Goal: Task Accomplishment & Management: Use online tool/utility

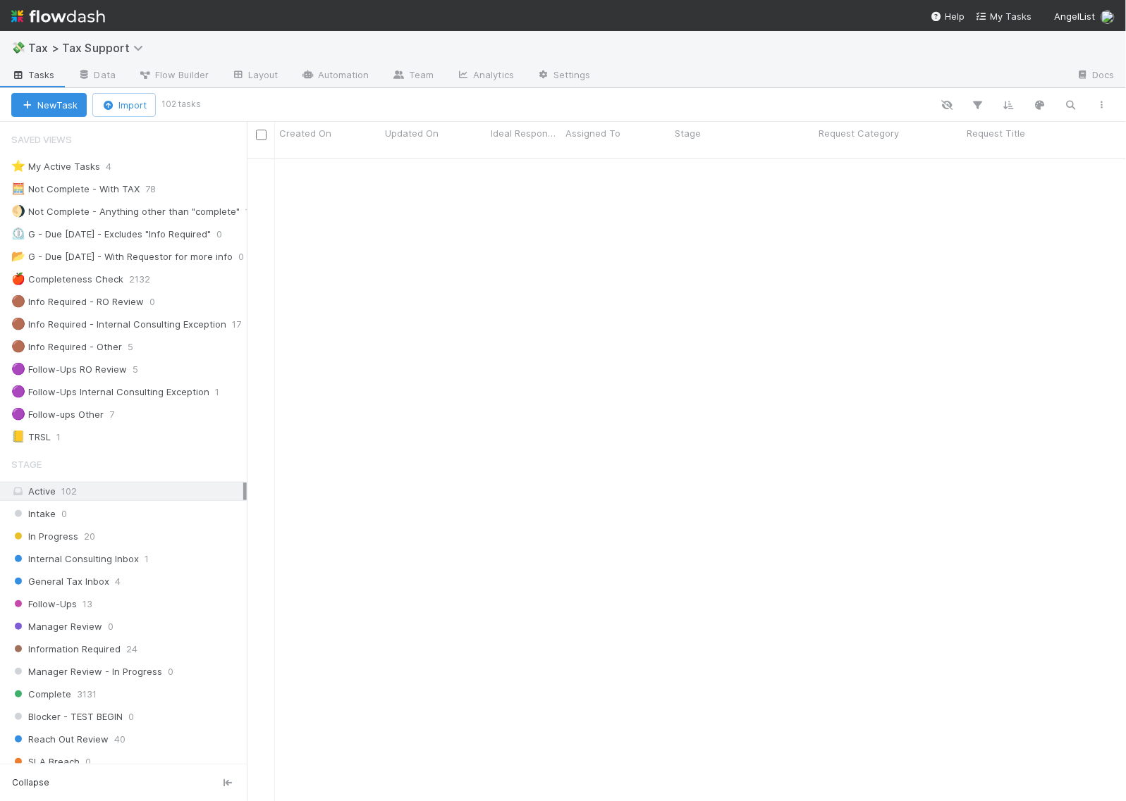
scroll to position [705, 0]
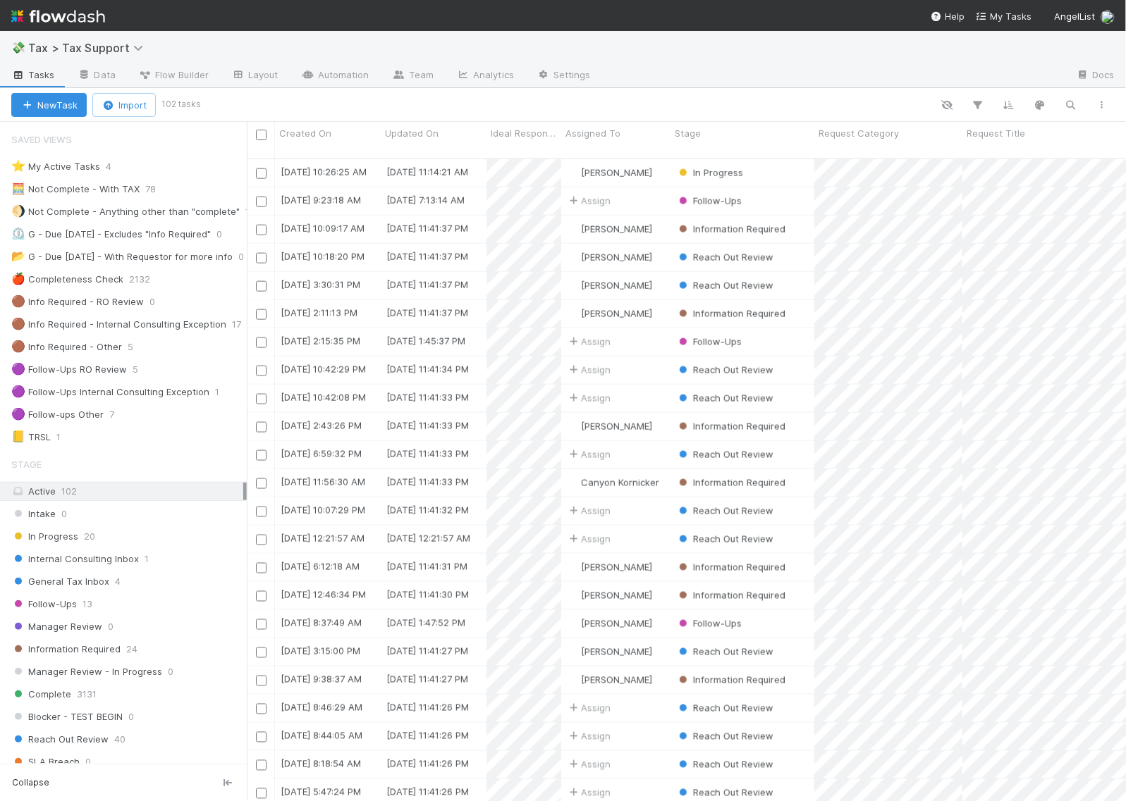
click at [72, 20] on img at bounding box center [58, 16] width 94 height 24
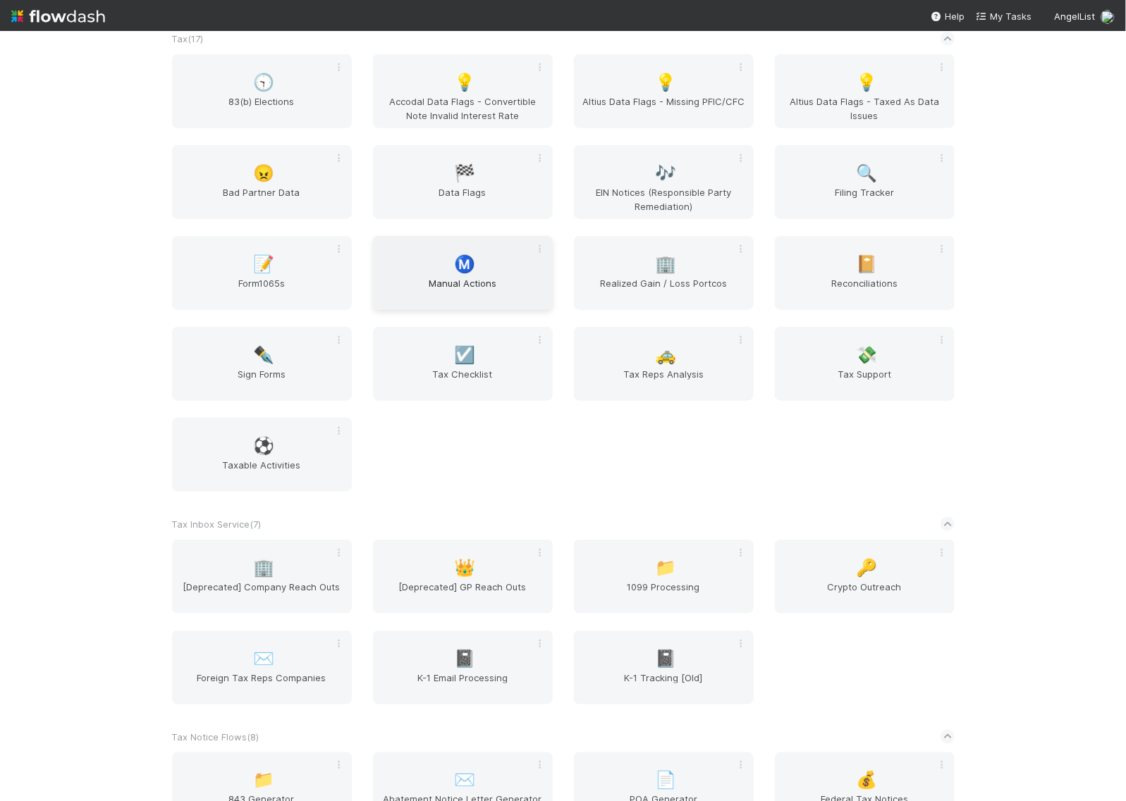
scroll to position [2731, 0]
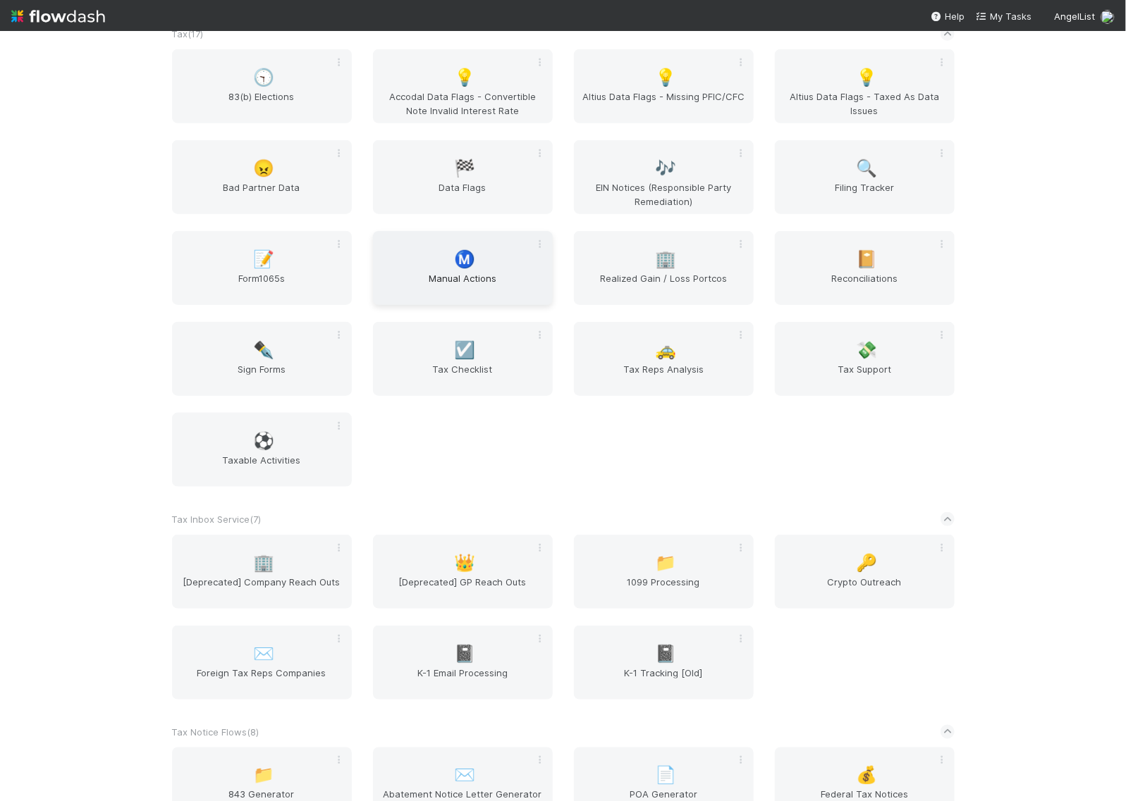
click at [472, 283] on div "Ⓜ️ Manual Actions" at bounding box center [463, 268] width 180 height 74
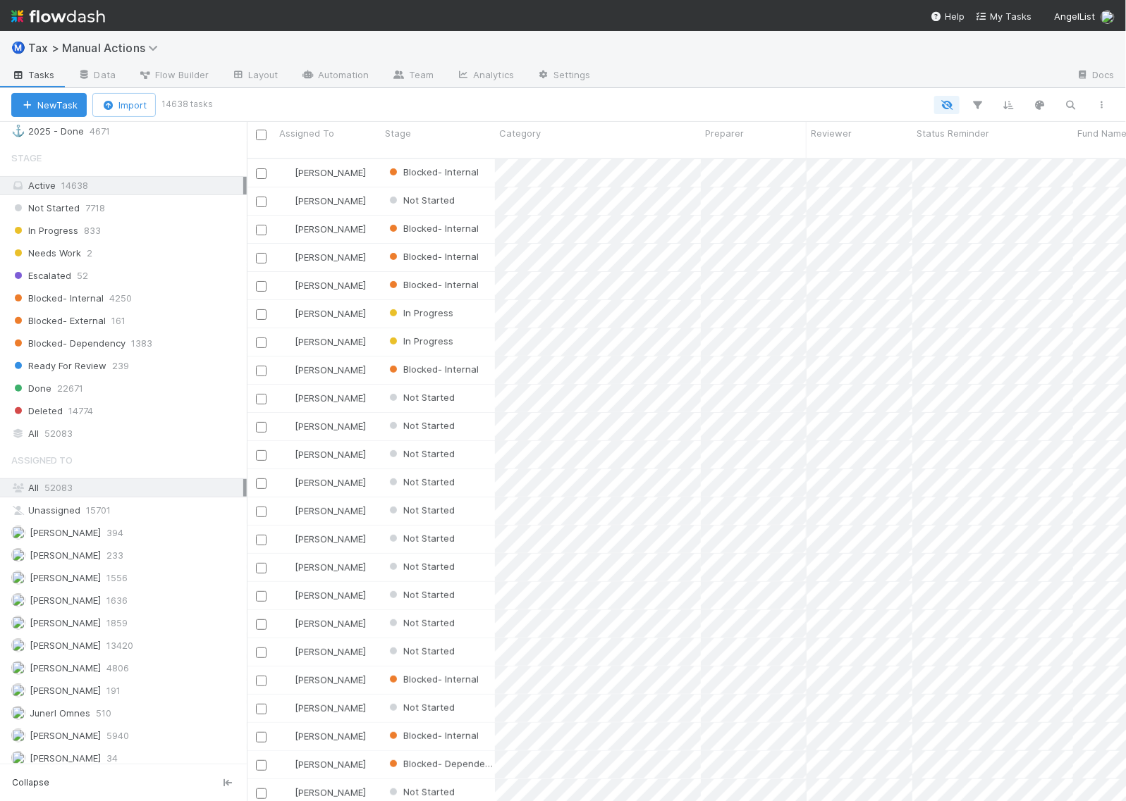
scroll to position [1233, 0]
click at [108, 440] on div "All 52083" at bounding box center [127, 431] width 232 height 18
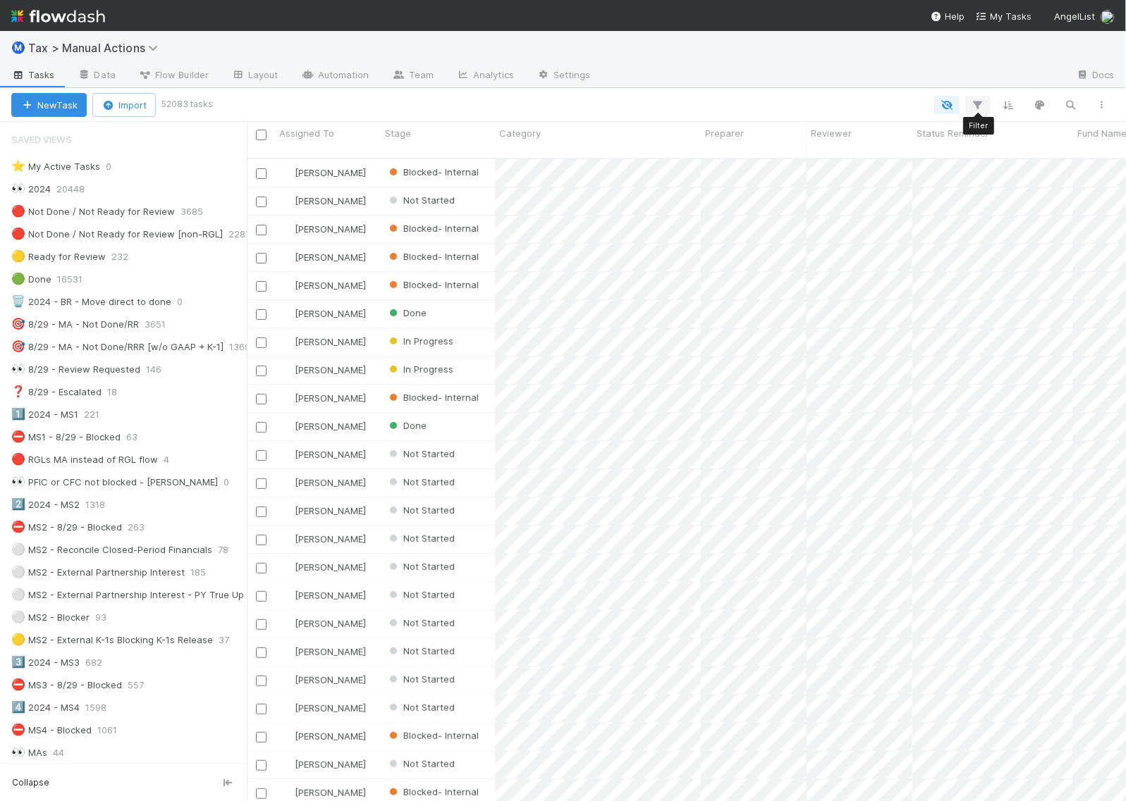
scroll to position [641, 866]
click at [982, 104] on icon "button" at bounding box center [978, 105] width 14 height 13
click at [787, 152] on button "Add Filter" at bounding box center [761, 147] width 423 height 20
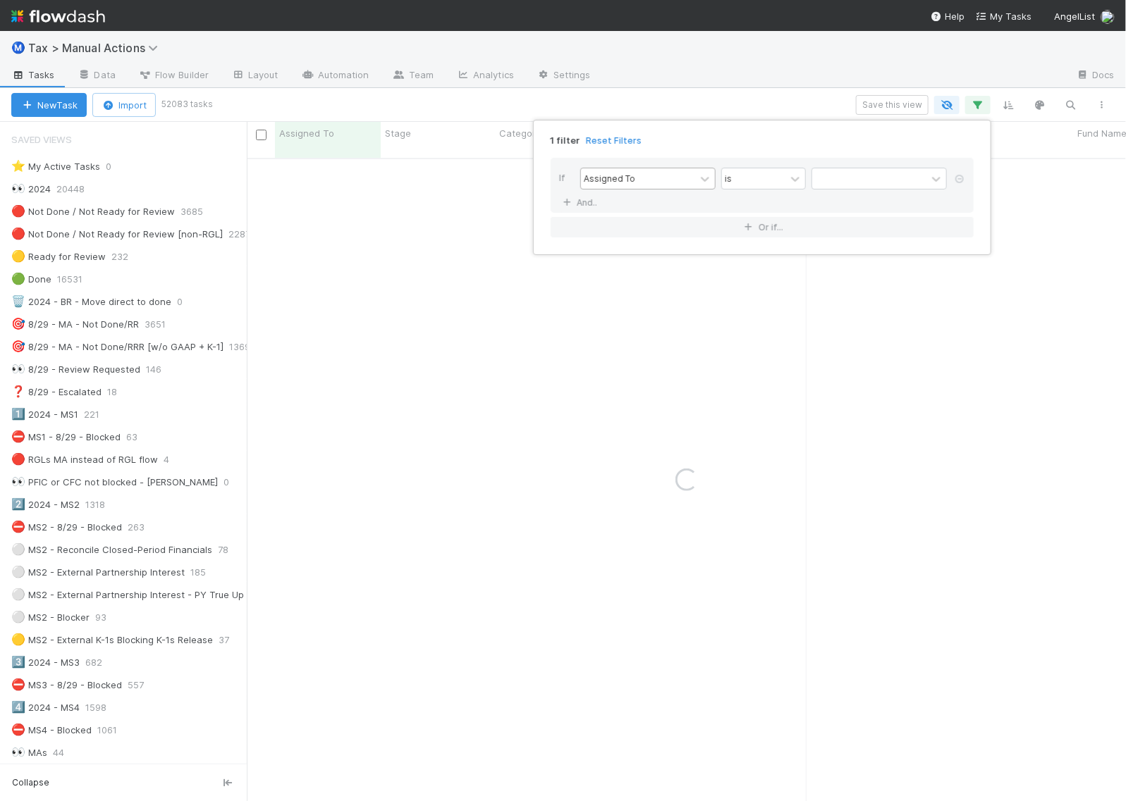
click at [661, 182] on div "Assigned To" at bounding box center [638, 178] width 114 height 20
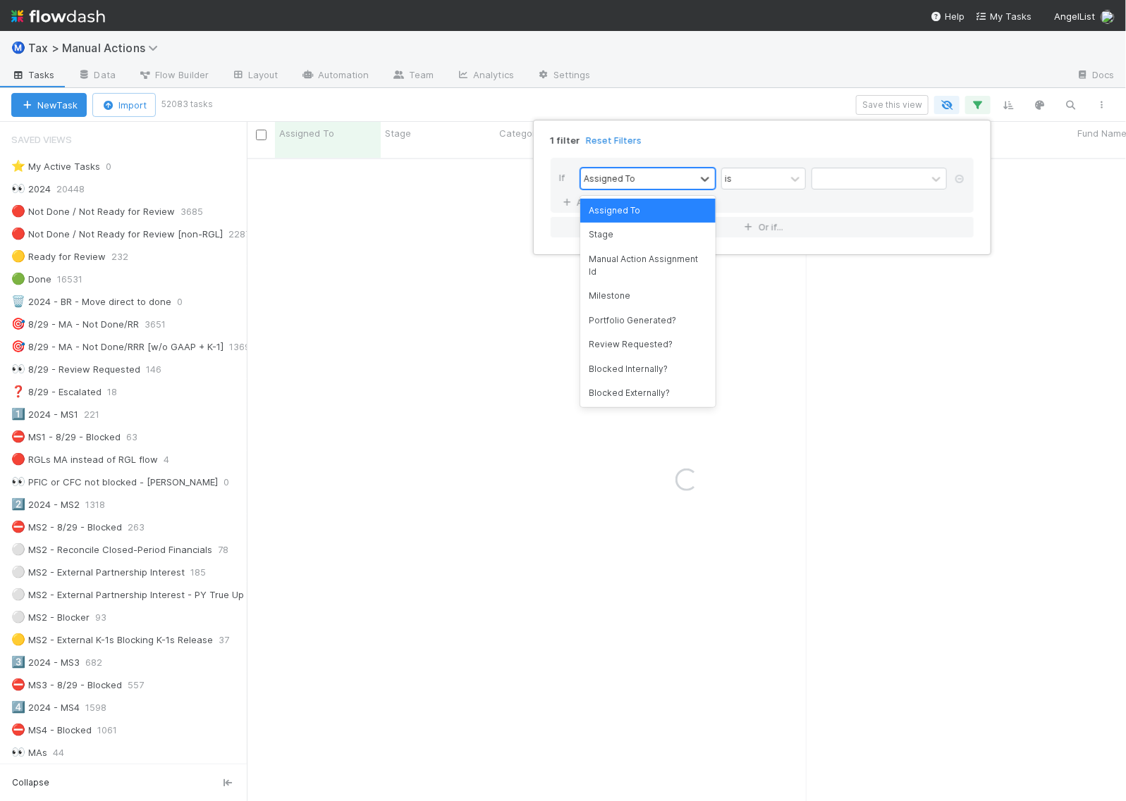
type input "g"
type input "cate"
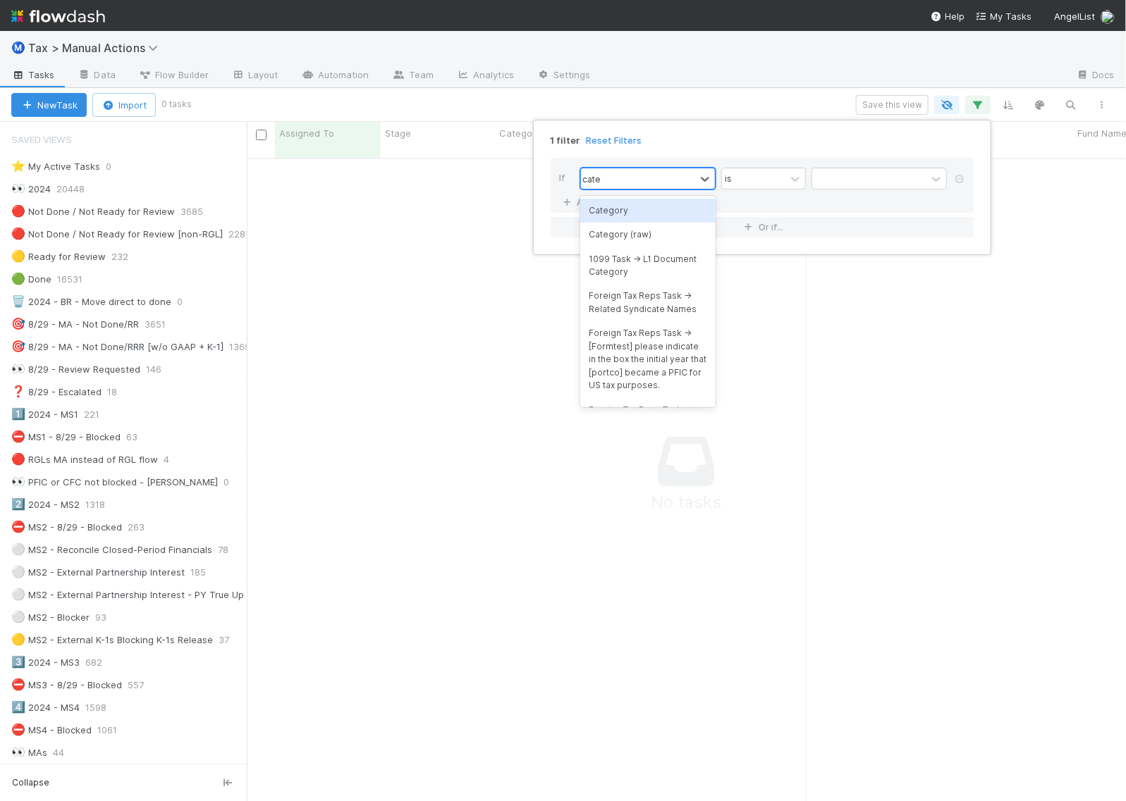
scroll to position [628, 853]
click at [668, 210] on div "Category" at bounding box center [647, 211] width 135 height 24
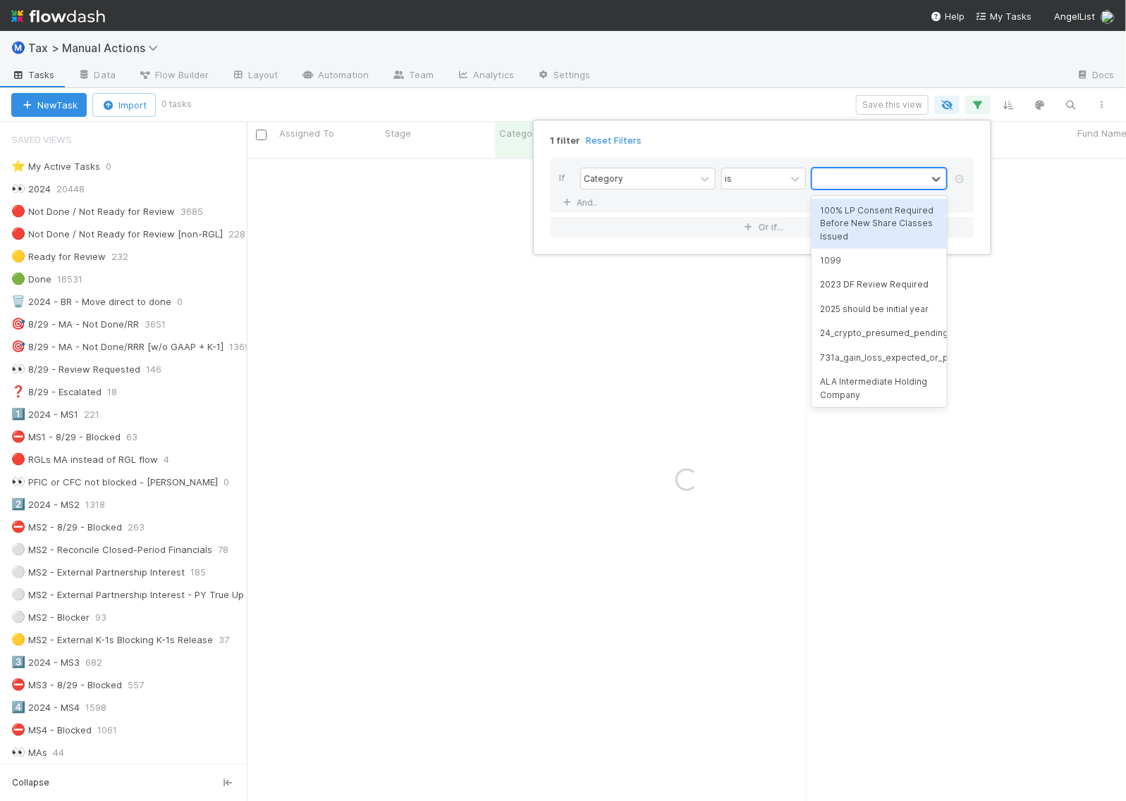
click at [866, 171] on div at bounding box center [869, 178] width 114 height 20
click at [866, 178] on div at bounding box center [869, 178] width 114 height 20
click at [857, 176] on div at bounding box center [869, 178] width 114 height 20
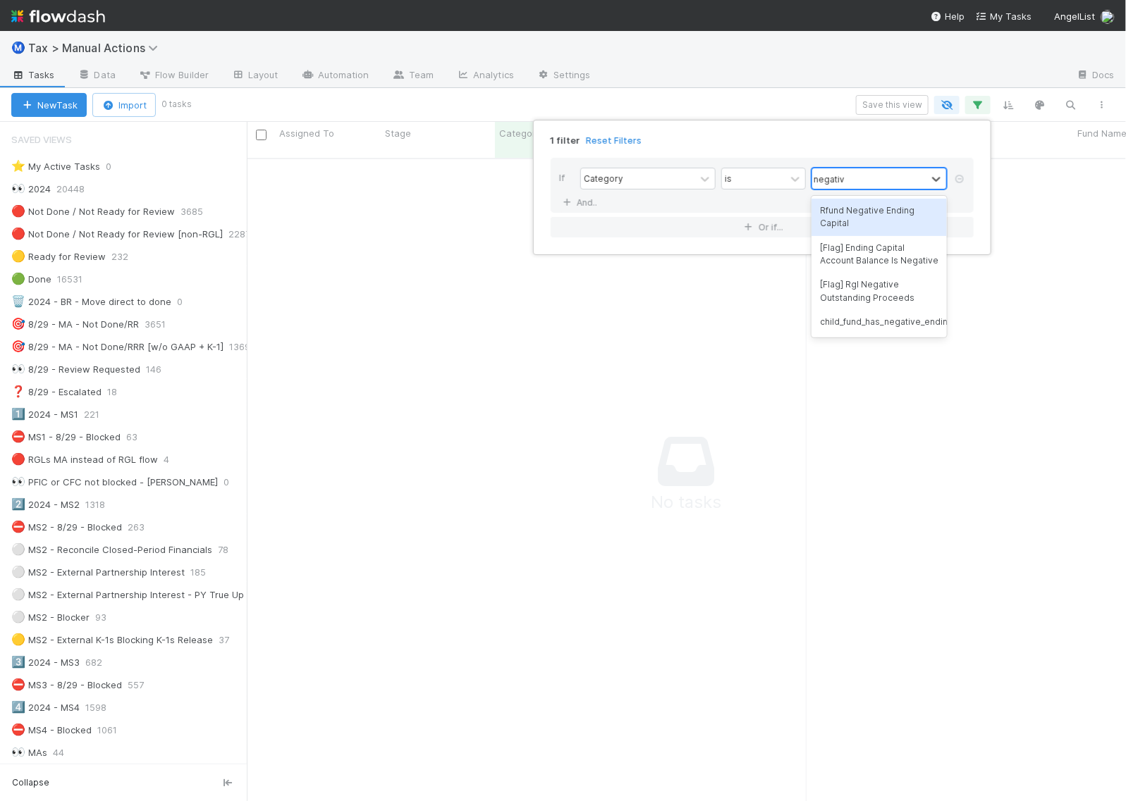
type input "negative"
click at [860, 251] on div "[Flag] Ending Capital Account Balance Is Negative" at bounding box center [878, 254] width 135 height 37
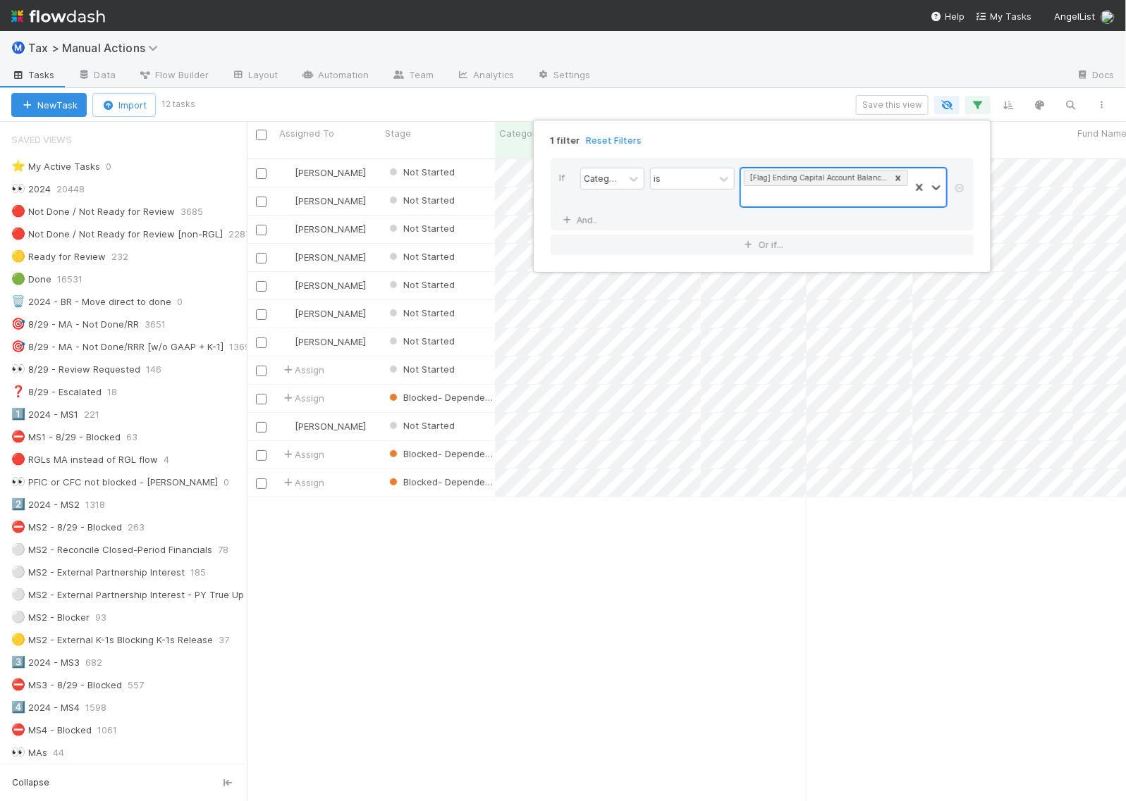
scroll to position [641, 866]
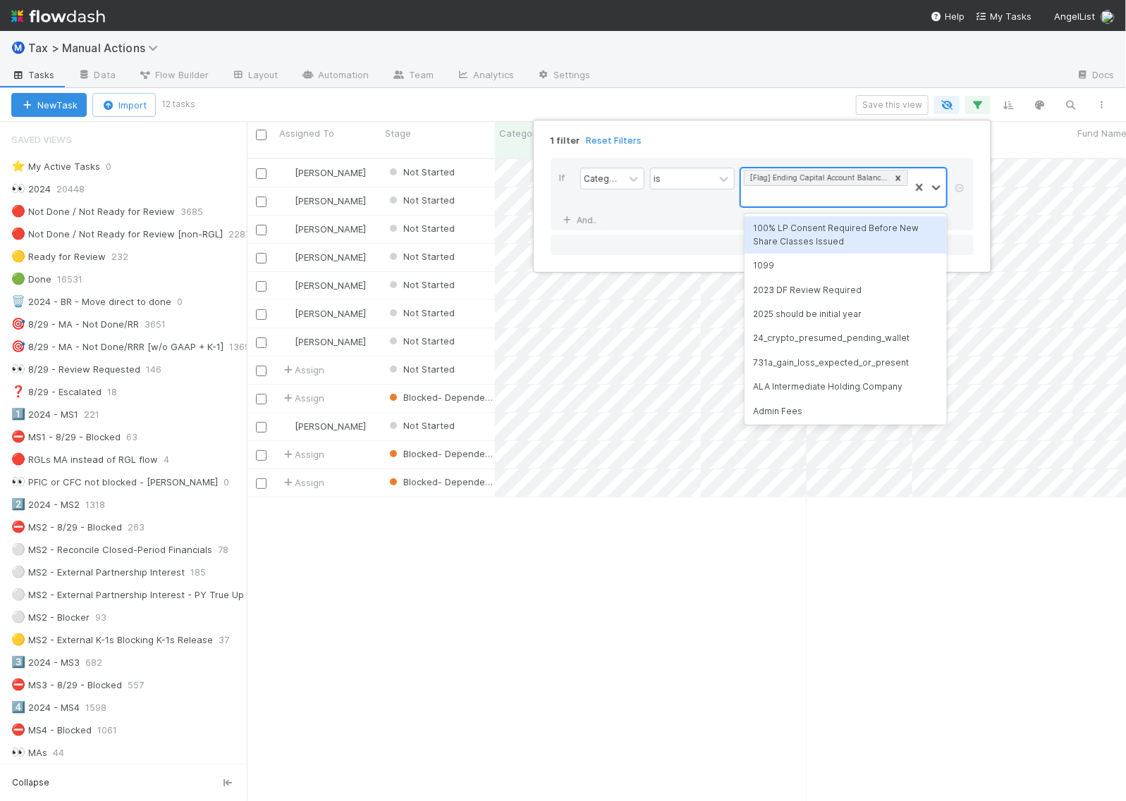
click at [800, 195] on div "[Flag] Ending Capital Account Balance Is Negative" at bounding box center [825, 187] width 168 height 38
click at [787, 197] on div "[Flag] Ending Capital Account Balance Is Negative" at bounding box center [825, 187] width 168 height 38
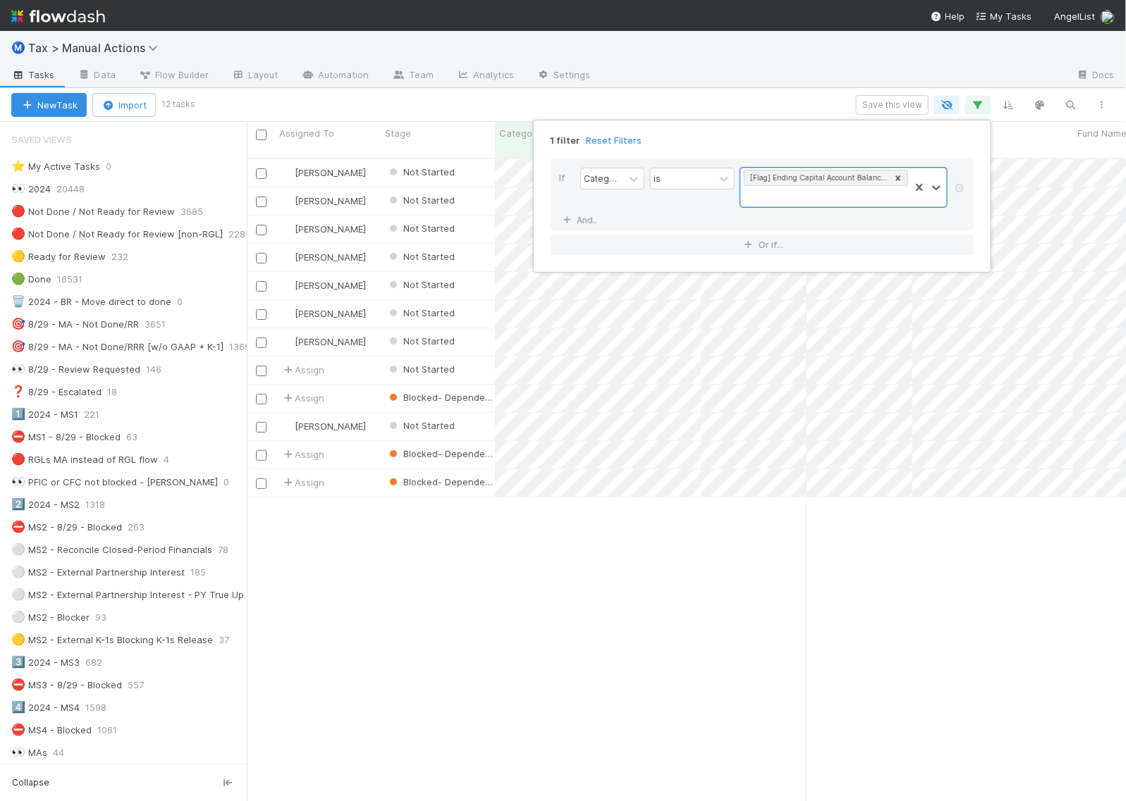
click at [372, 103] on div "1 filter Reset Filters If Category is option [Flag] Ending Capital Account Bala…" at bounding box center [563, 400] width 1126 height 801
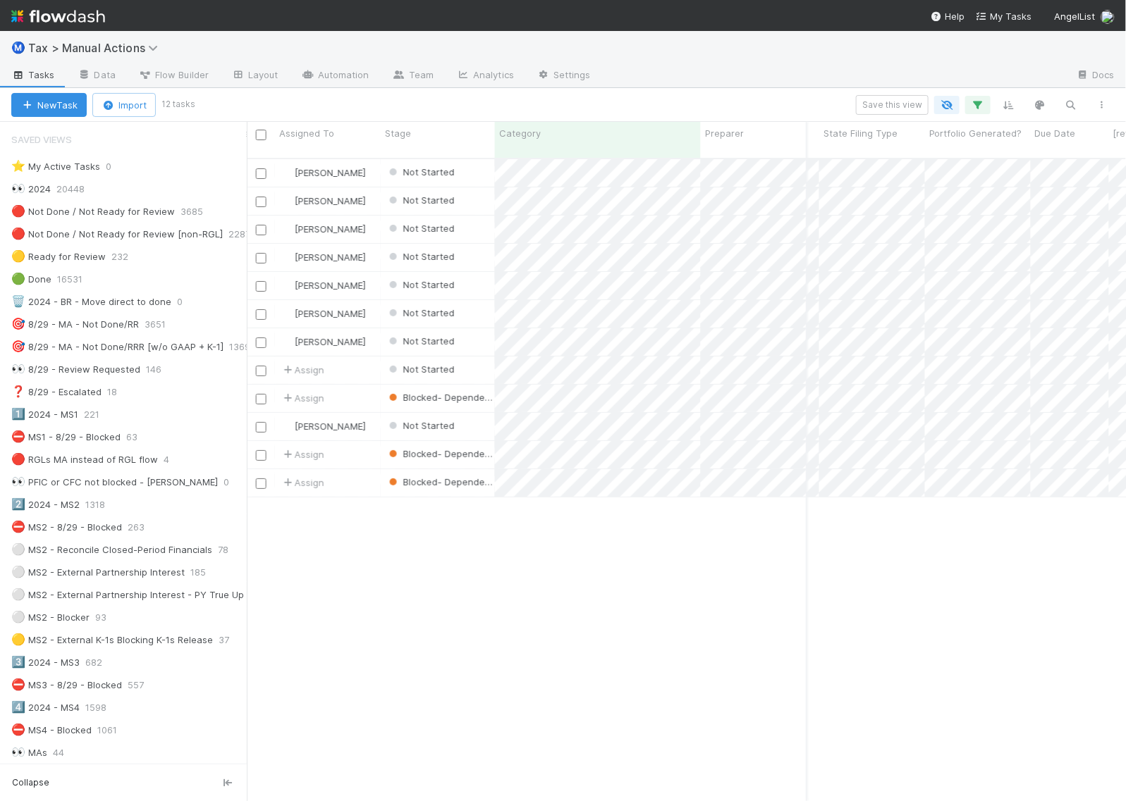
scroll to position [0, 0]
click at [980, 102] on icon "button" at bounding box center [978, 105] width 14 height 13
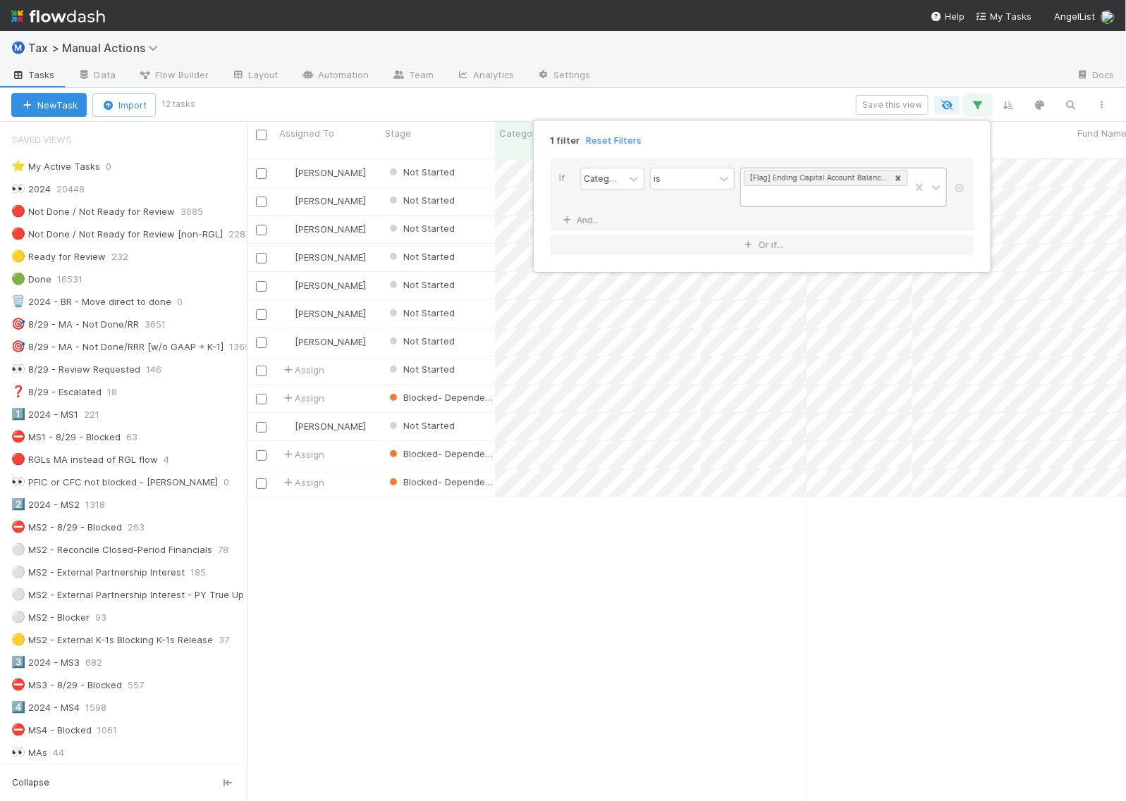
click at [899, 177] on icon at bounding box center [898, 178] width 10 height 10
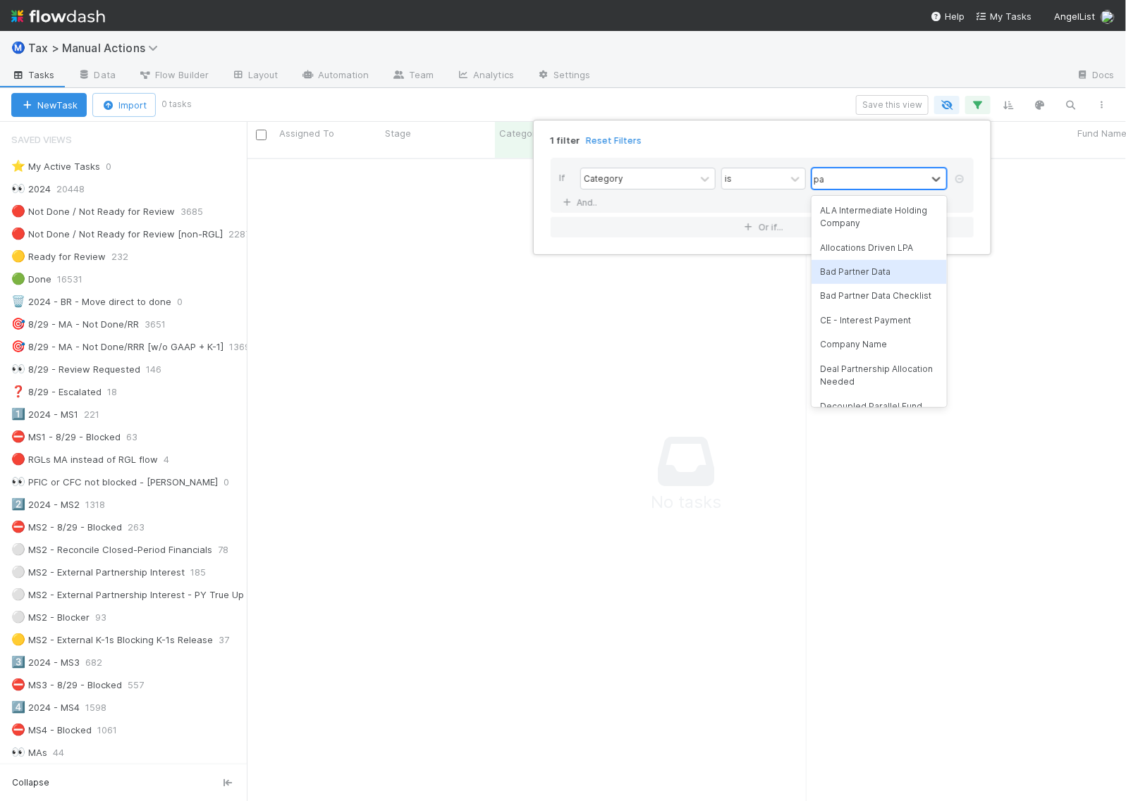
type input "p"
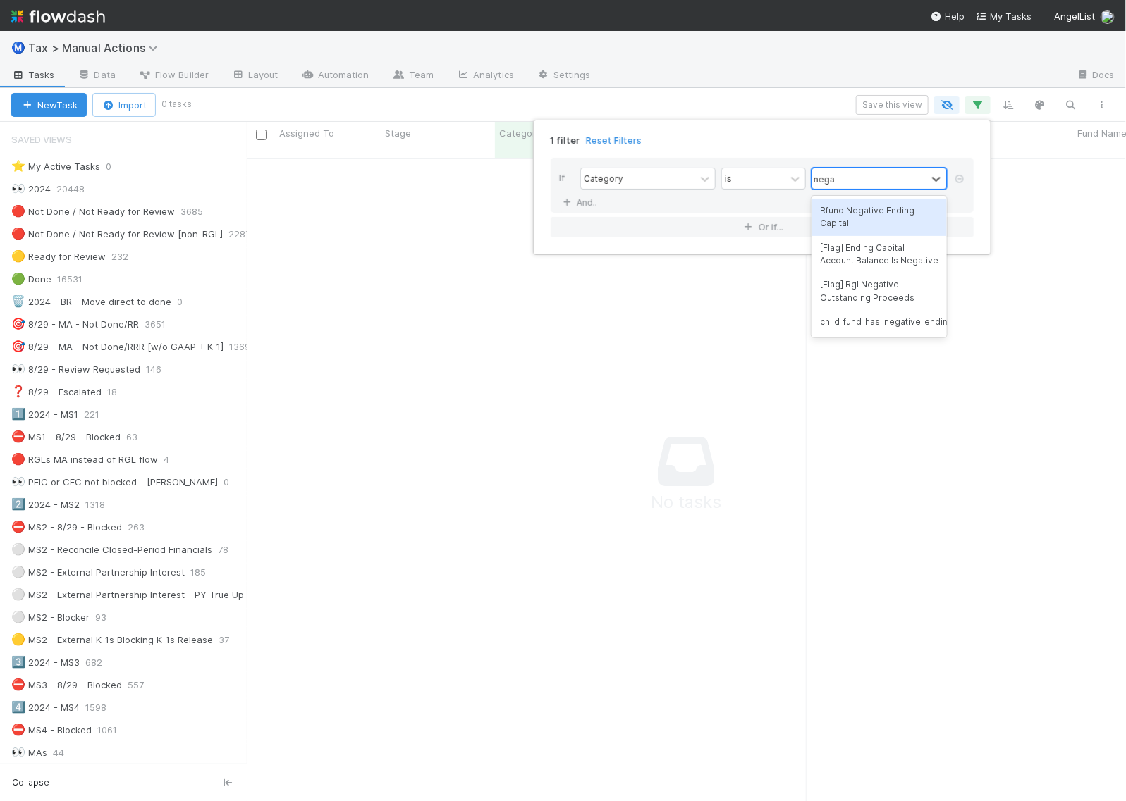
type input "negat"
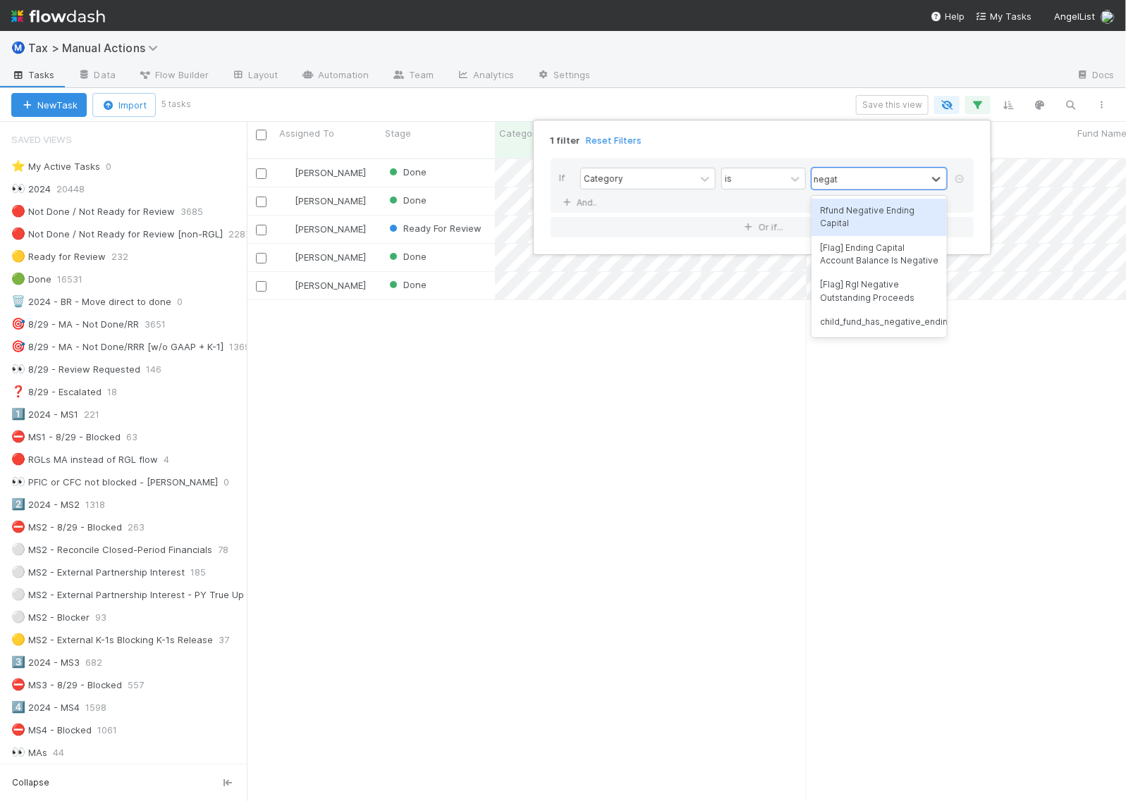
click at [877, 216] on div "Rfund Negative Ending Capital" at bounding box center [878, 217] width 135 height 37
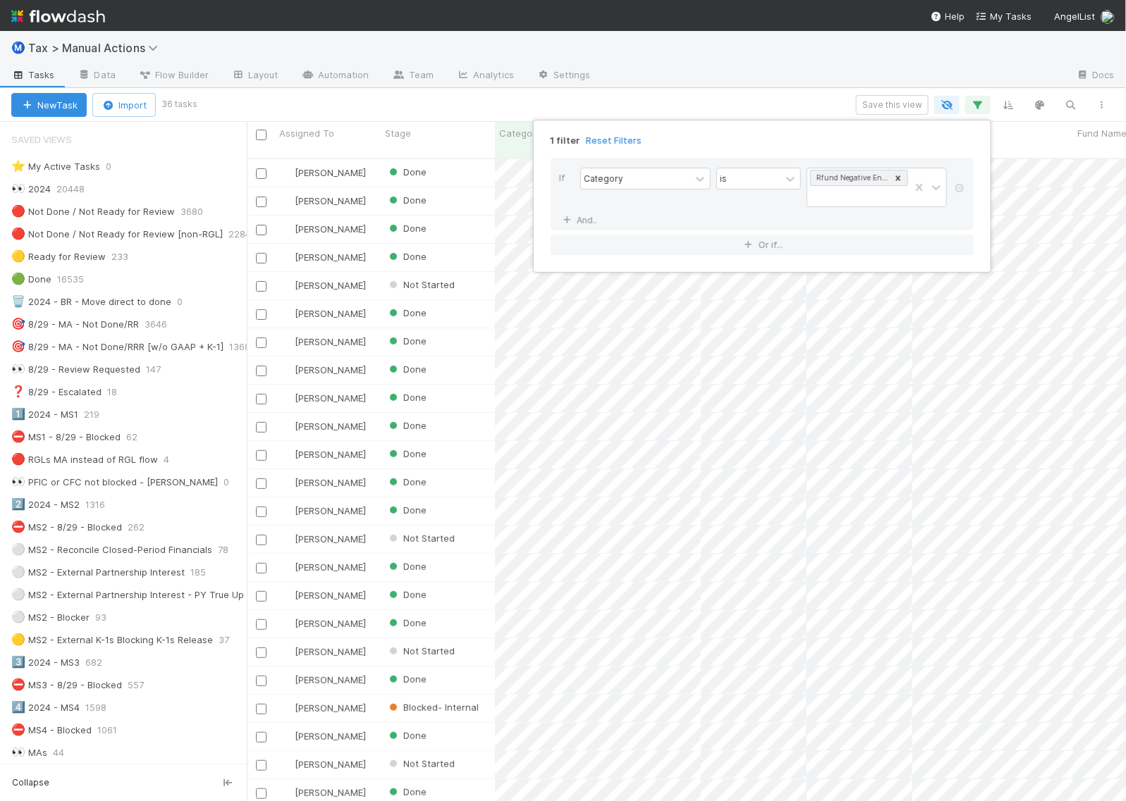
click at [498, 101] on div "1 filter Reset Filters If Category is Rfund Negative Ending Capital And.. Or if…" at bounding box center [563, 400] width 1126 height 801
click at [980, 100] on icon "button" at bounding box center [978, 105] width 14 height 13
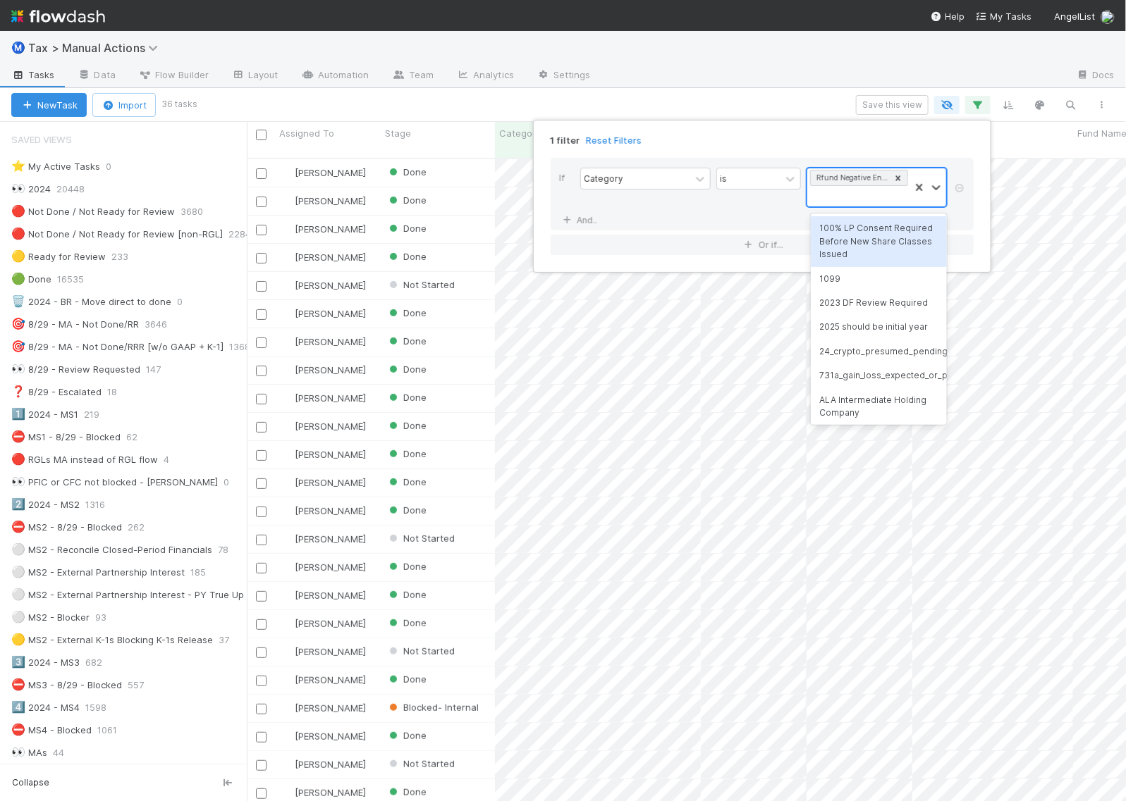
click at [844, 197] on div "Rfund Negative Ending Capital" at bounding box center [858, 187] width 102 height 38
type input "rf"
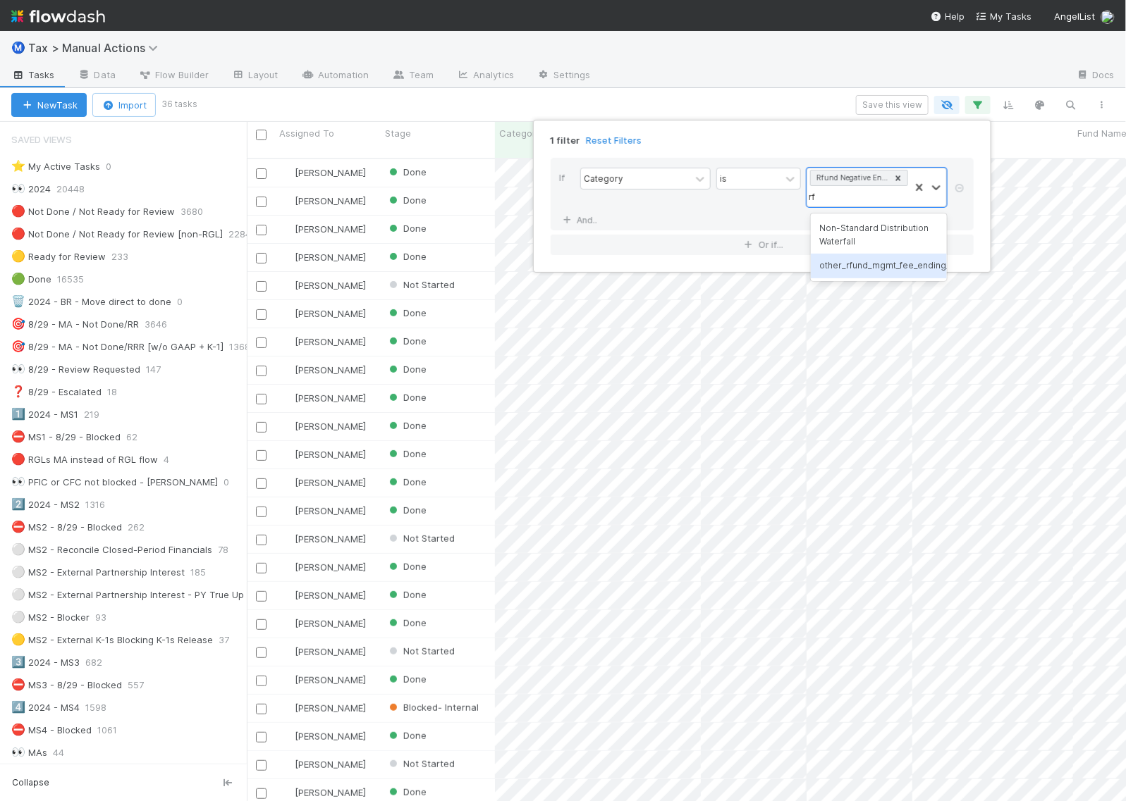
click at [892, 265] on div "other_rfund_mgmt_fee_ending_cap" at bounding box center [879, 266] width 136 height 24
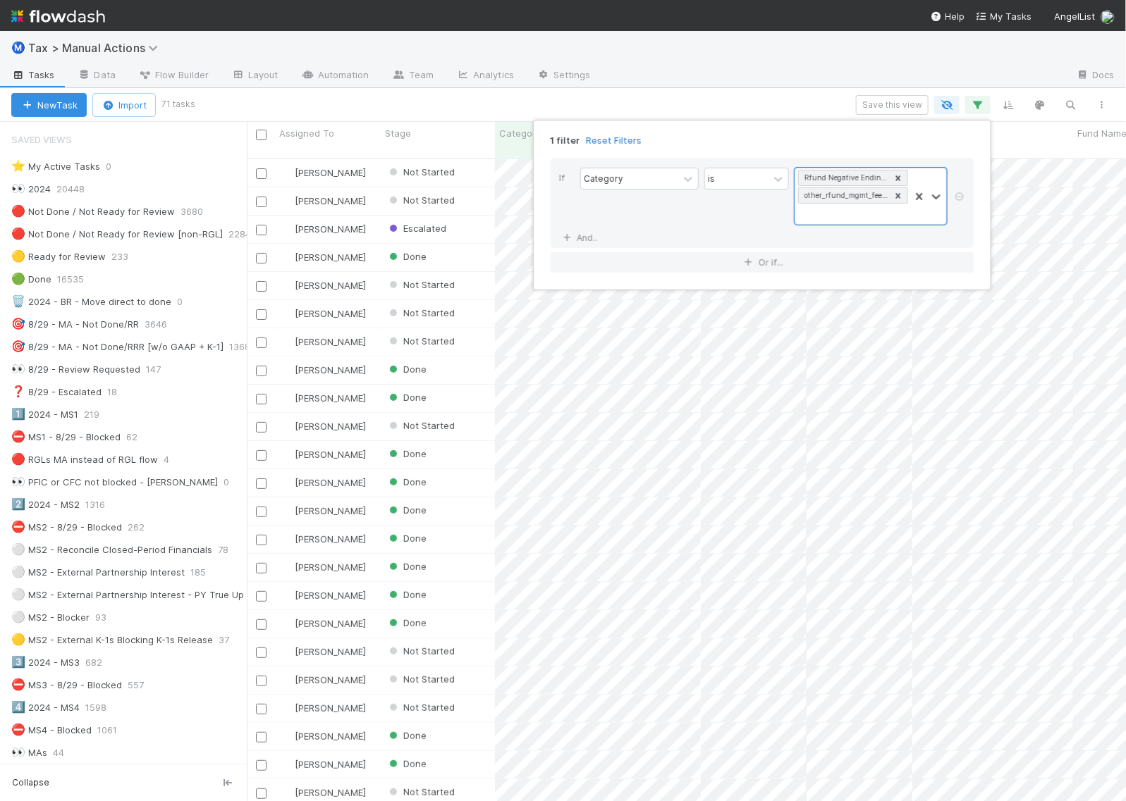
scroll to position [641, 866]
click at [794, 99] on div "1 filter Reset Filters If Category is option other_rfund_mgmt_fee_ending_cap, s…" at bounding box center [563, 400] width 1126 height 801
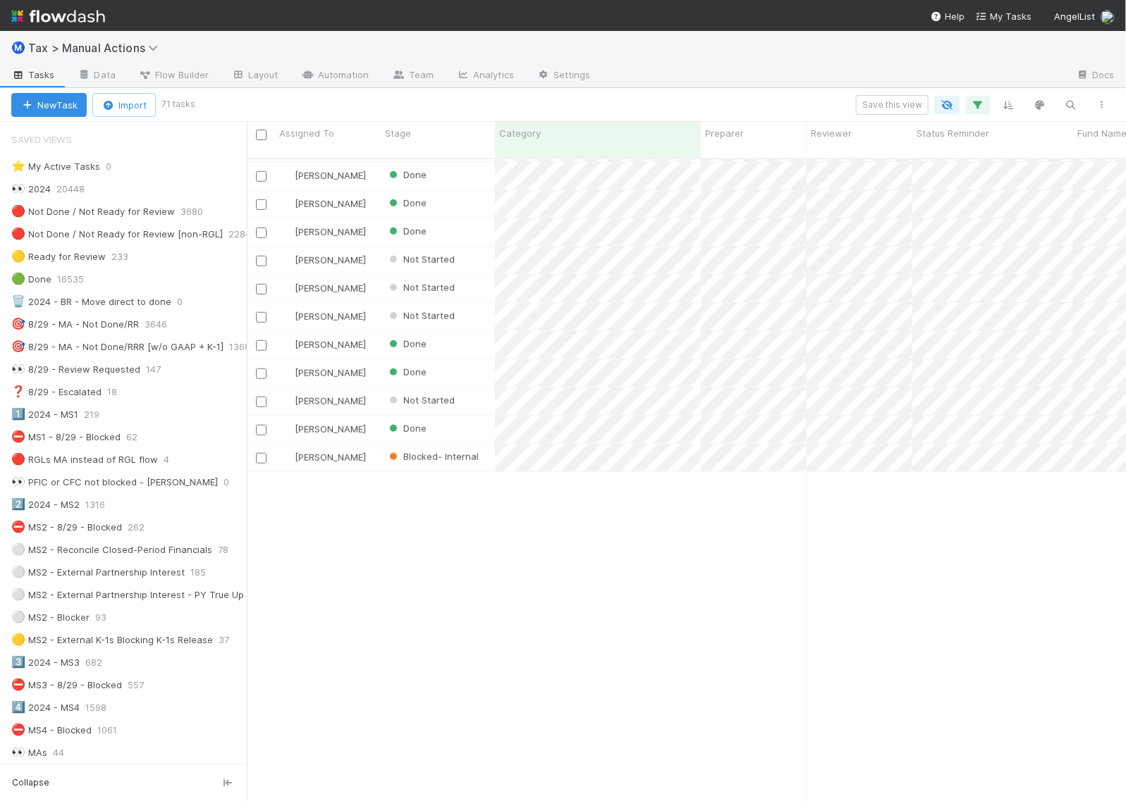
scroll to position [0, 0]
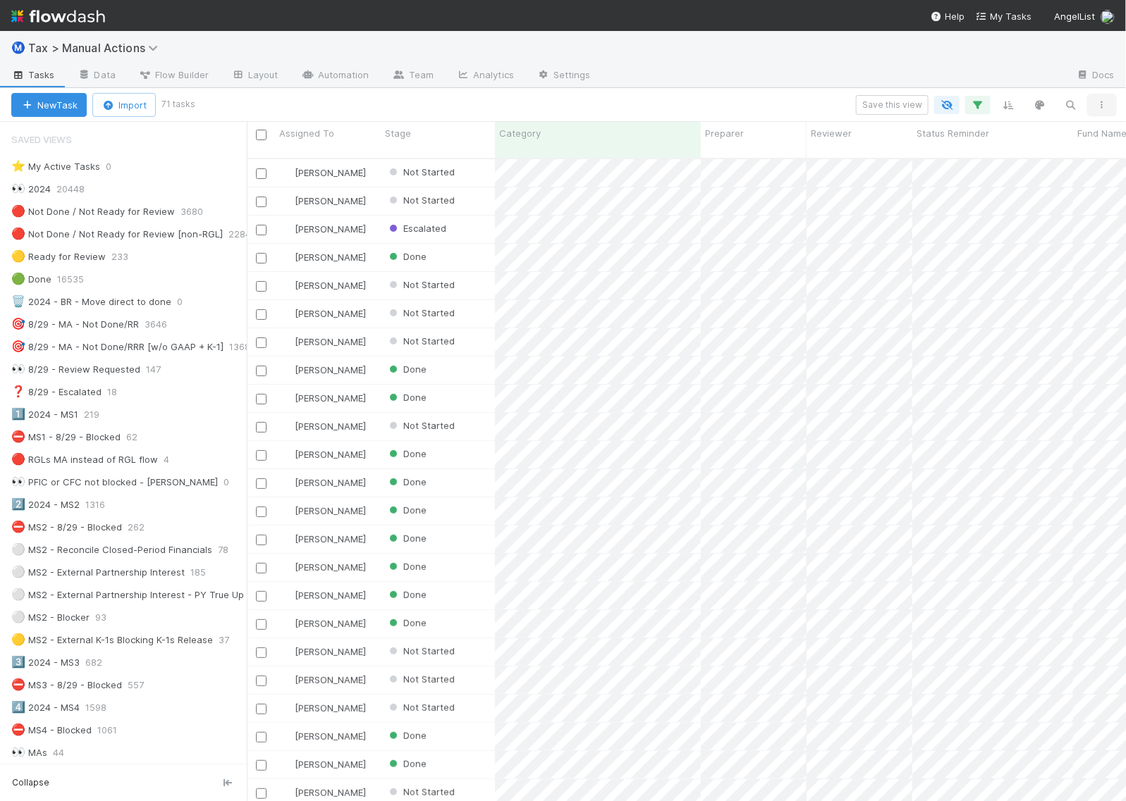
click at [1108, 101] on button "button" at bounding box center [1101, 105] width 25 height 18
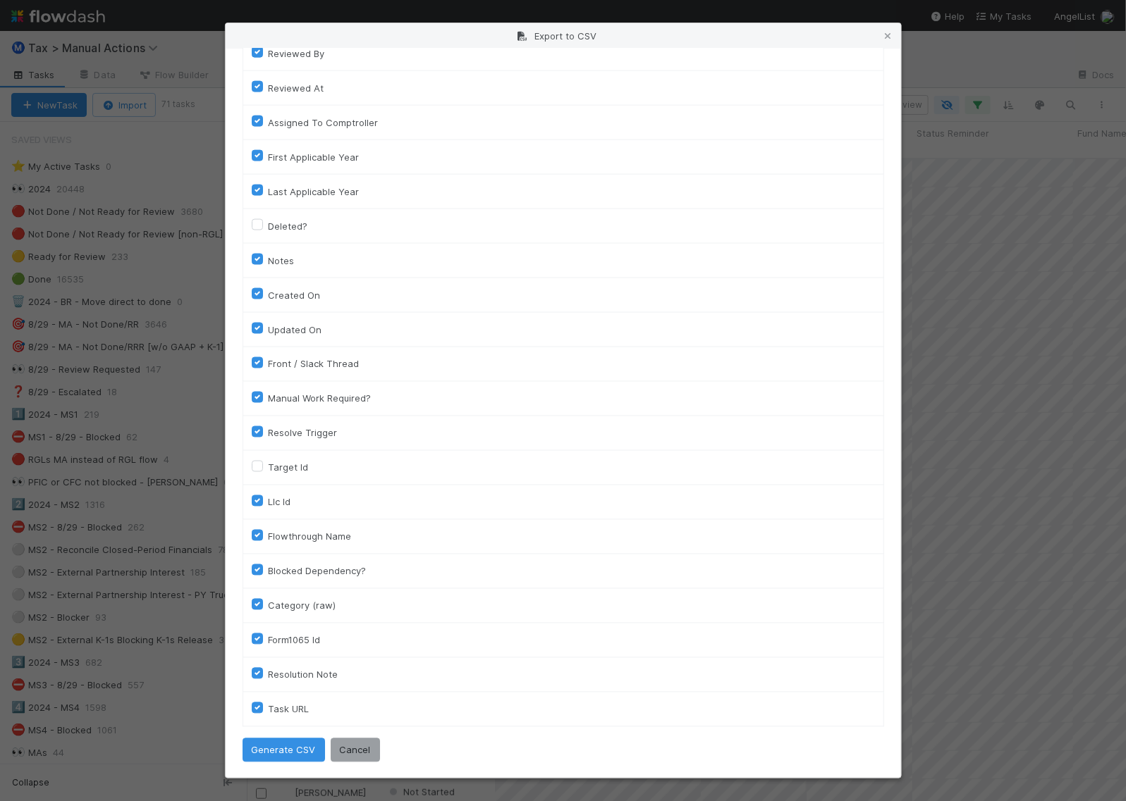
scroll to position [821, 0]
click at [293, 744] on button "Generate CSV" at bounding box center [283, 749] width 82 height 24
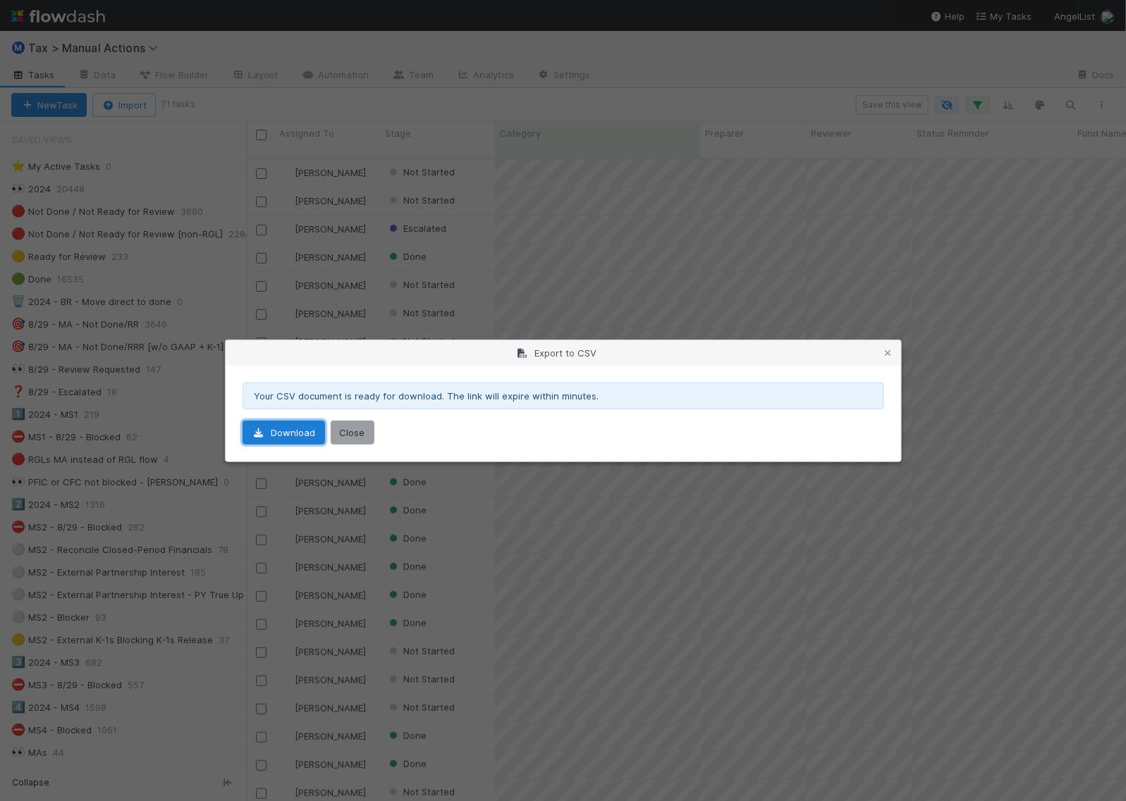
click at [285, 425] on link "Download" at bounding box center [283, 433] width 82 height 24
click at [354, 429] on button "Close" at bounding box center [353, 433] width 44 height 24
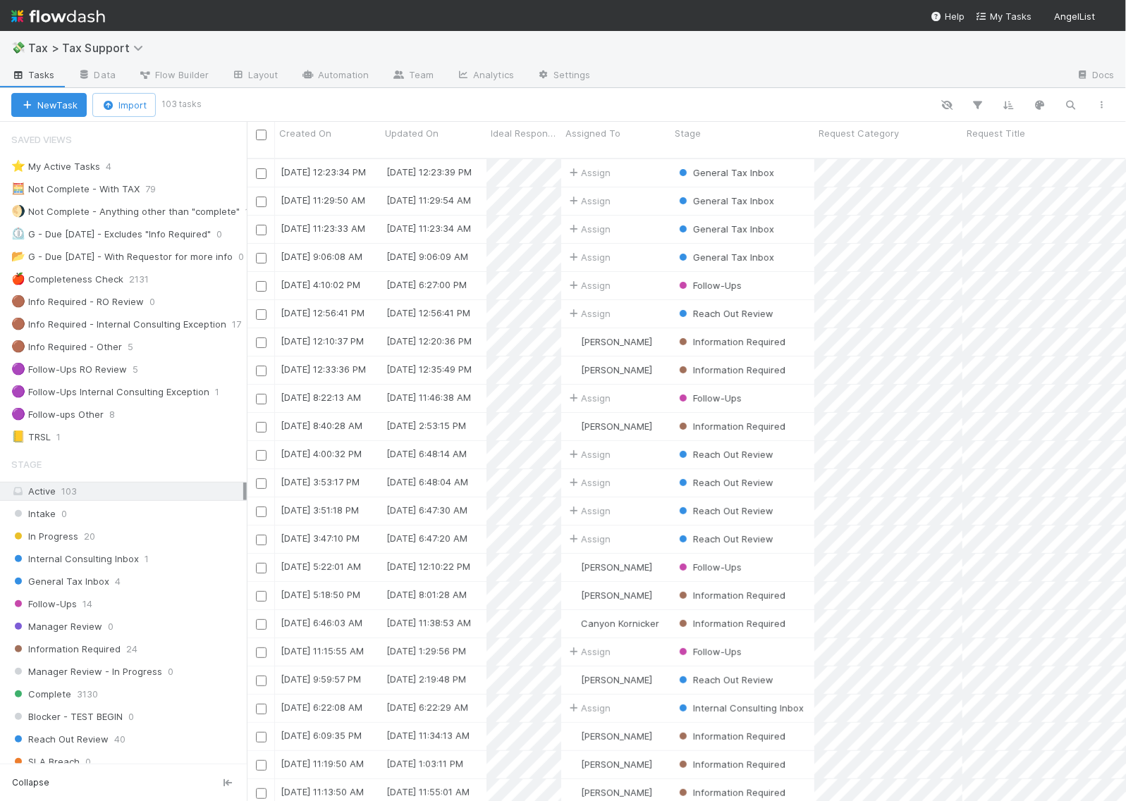
scroll to position [641, 866]
click at [53, 5] on img at bounding box center [58, 16] width 94 height 24
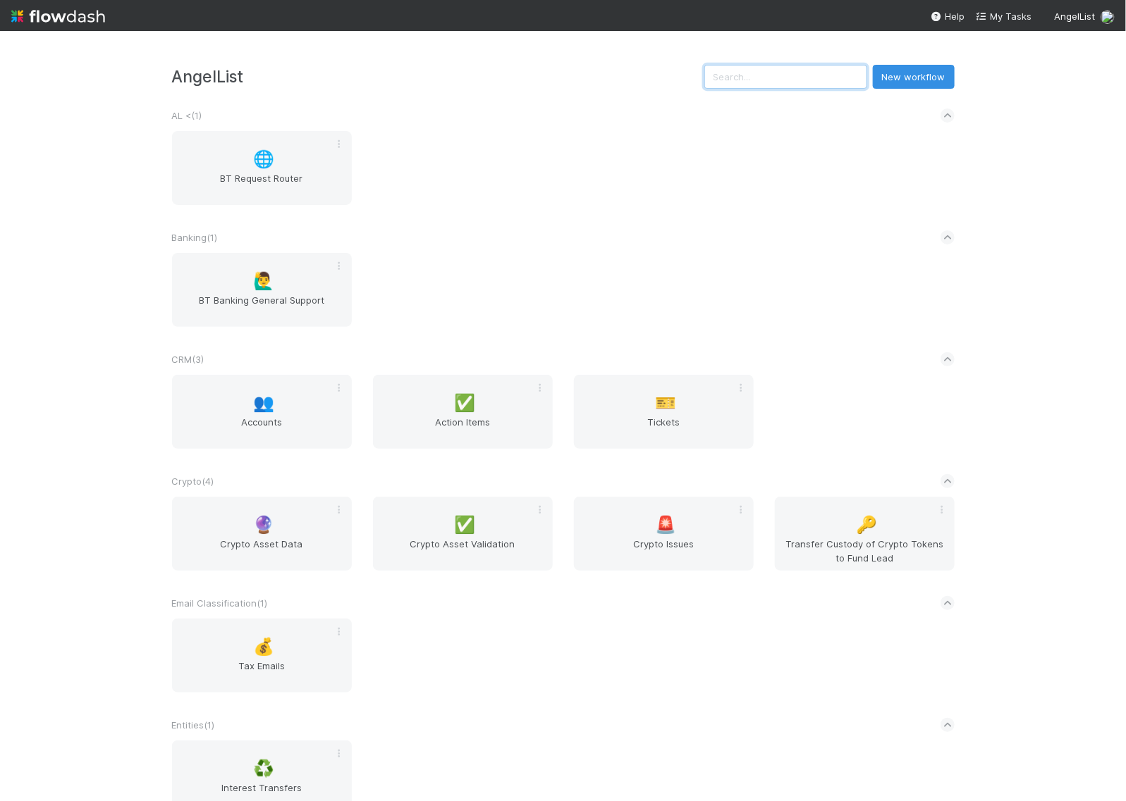
click at [787, 80] on input "text" at bounding box center [785, 77] width 163 height 24
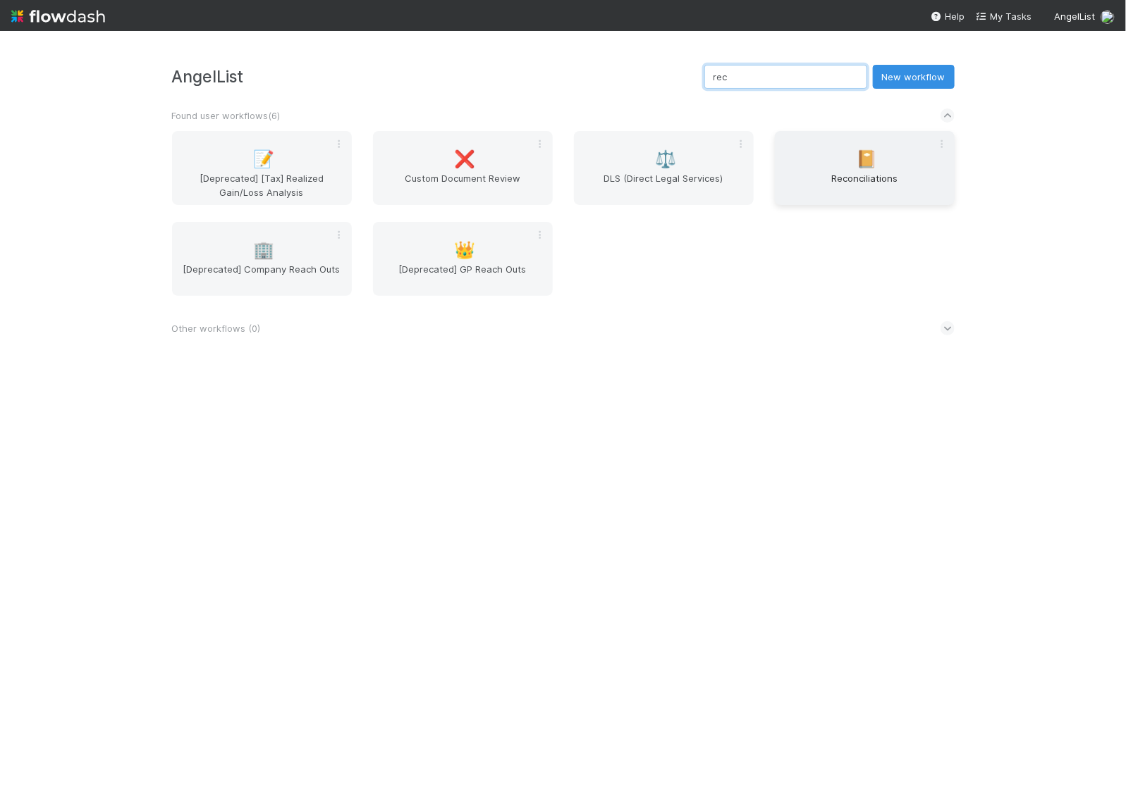
type input "rec"
click at [827, 171] on div "📔 Reconciliations" at bounding box center [865, 168] width 180 height 74
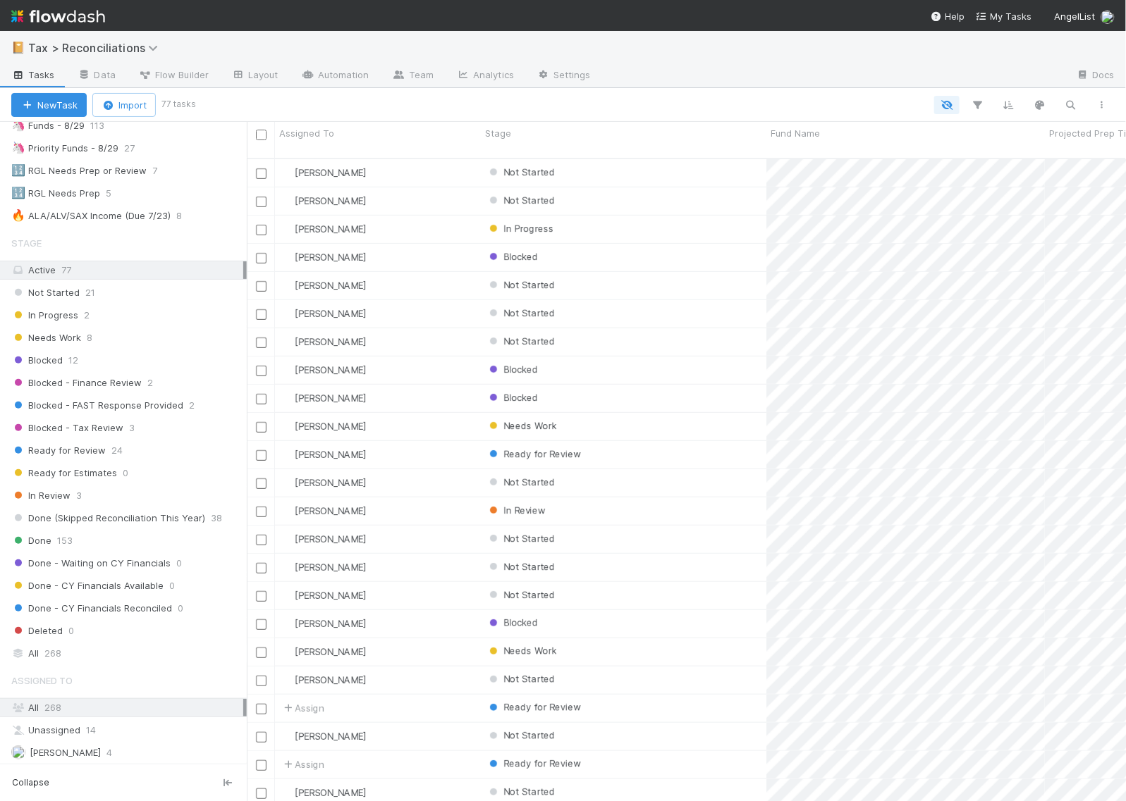
scroll to position [176, 0]
